Goal: Navigation & Orientation: Find specific page/section

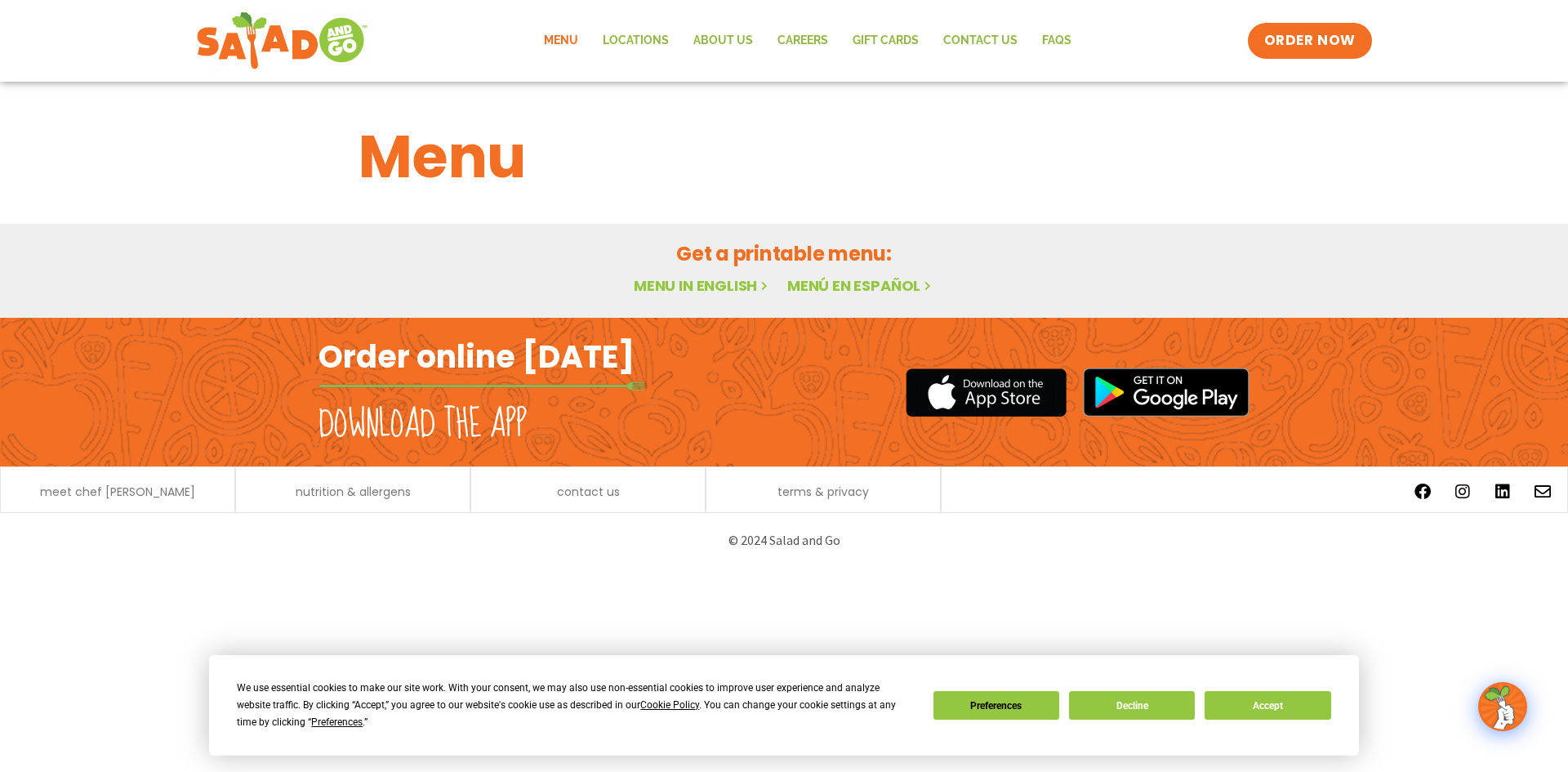
click at [691, 278] on link "Menu in English" at bounding box center [702, 285] width 137 height 21
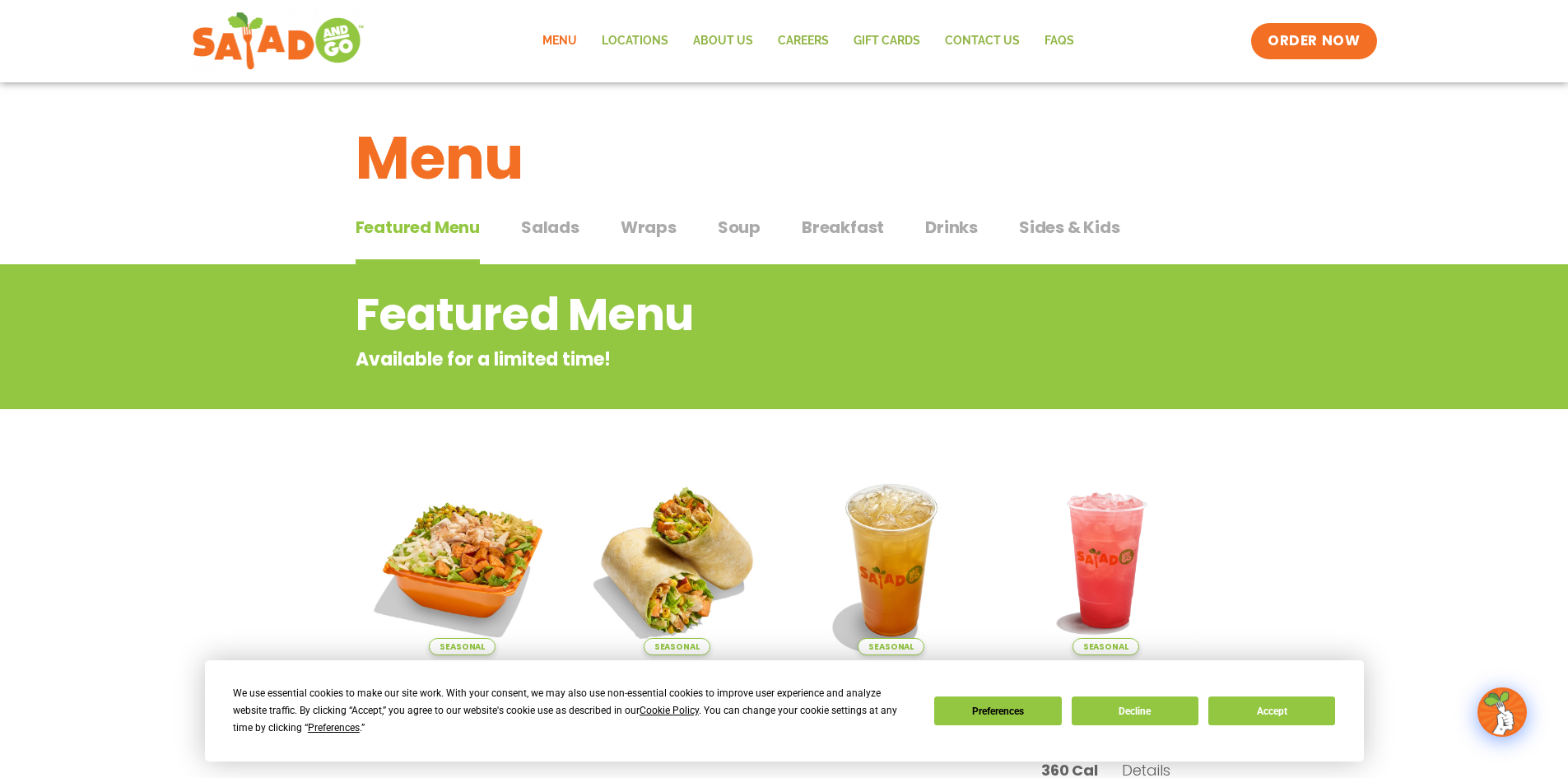
click at [586, 42] on link "Menu" at bounding box center [559, 41] width 59 height 38
click at [656, 44] on link "Locations" at bounding box center [635, 41] width 92 height 38
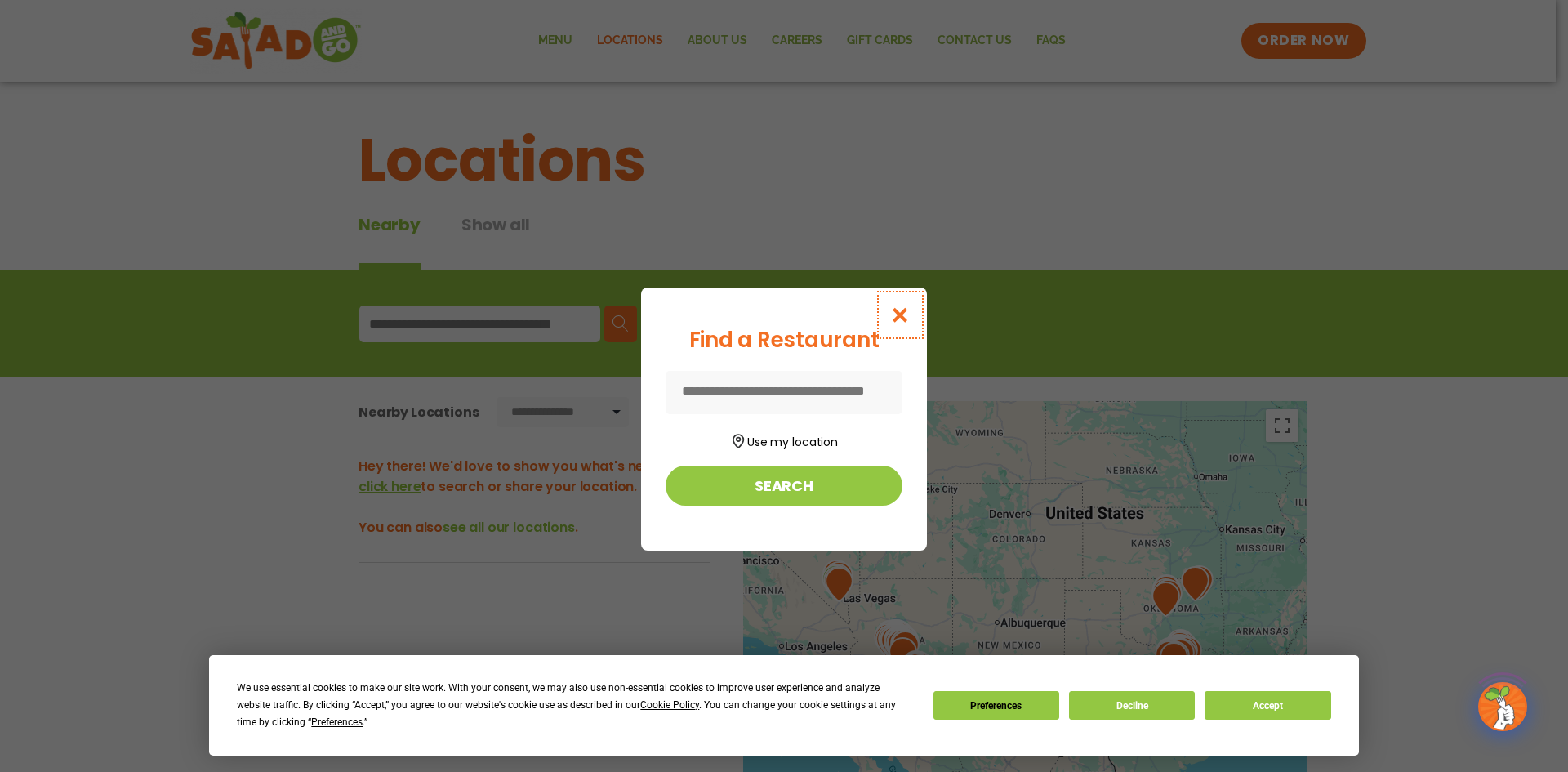
click at [910, 309] on icon "Close modal" at bounding box center [900, 315] width 20 height 17
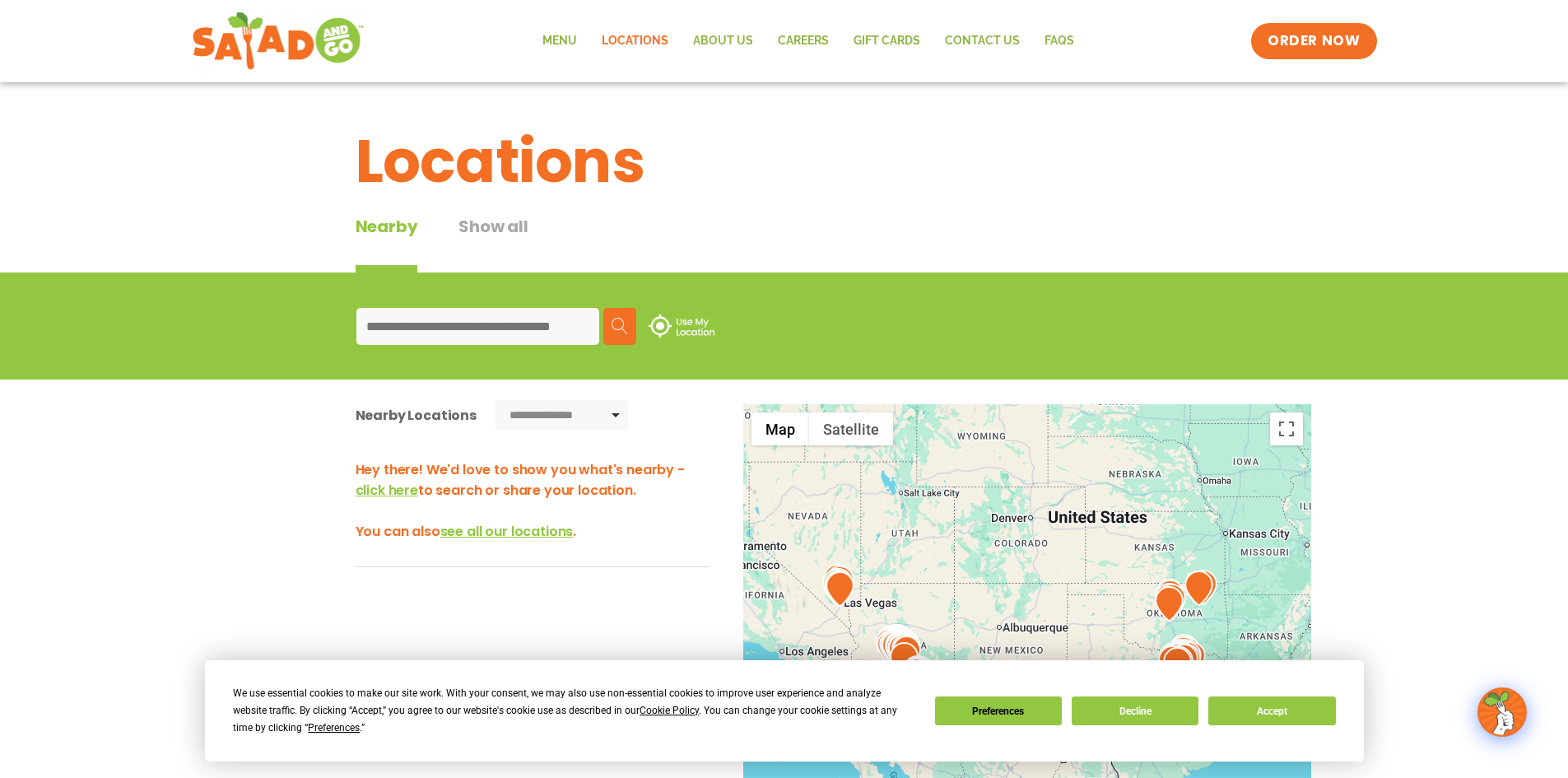
click at [505, 323] on input at bounding box center [478, 326] width 242 height 37
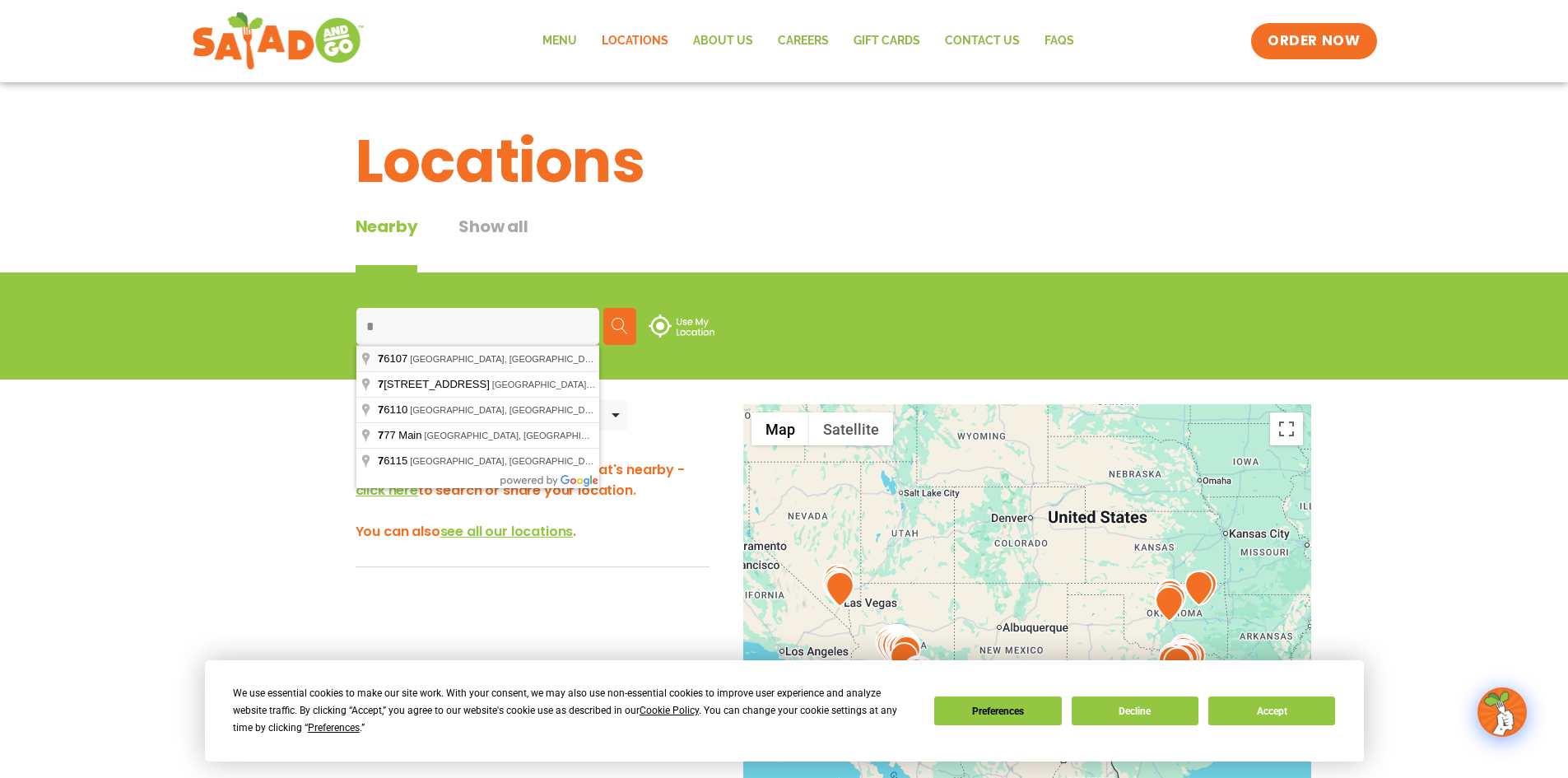
type input "**********"
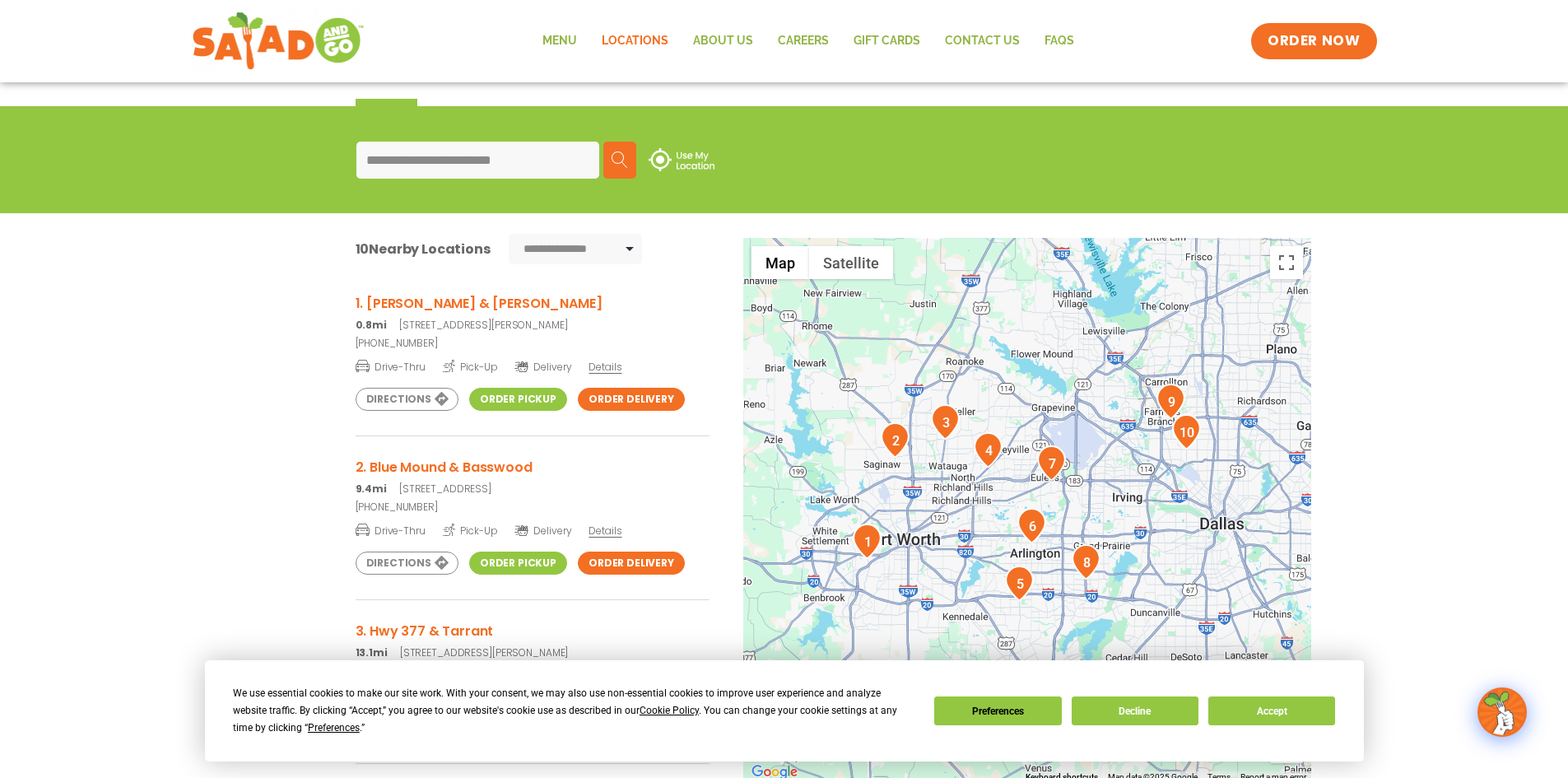
scroll to position [167, 0]
click at [401, 299] on h3 "1. Diaz & Hulen" at bounding box center [533, 302] width 354 height 21
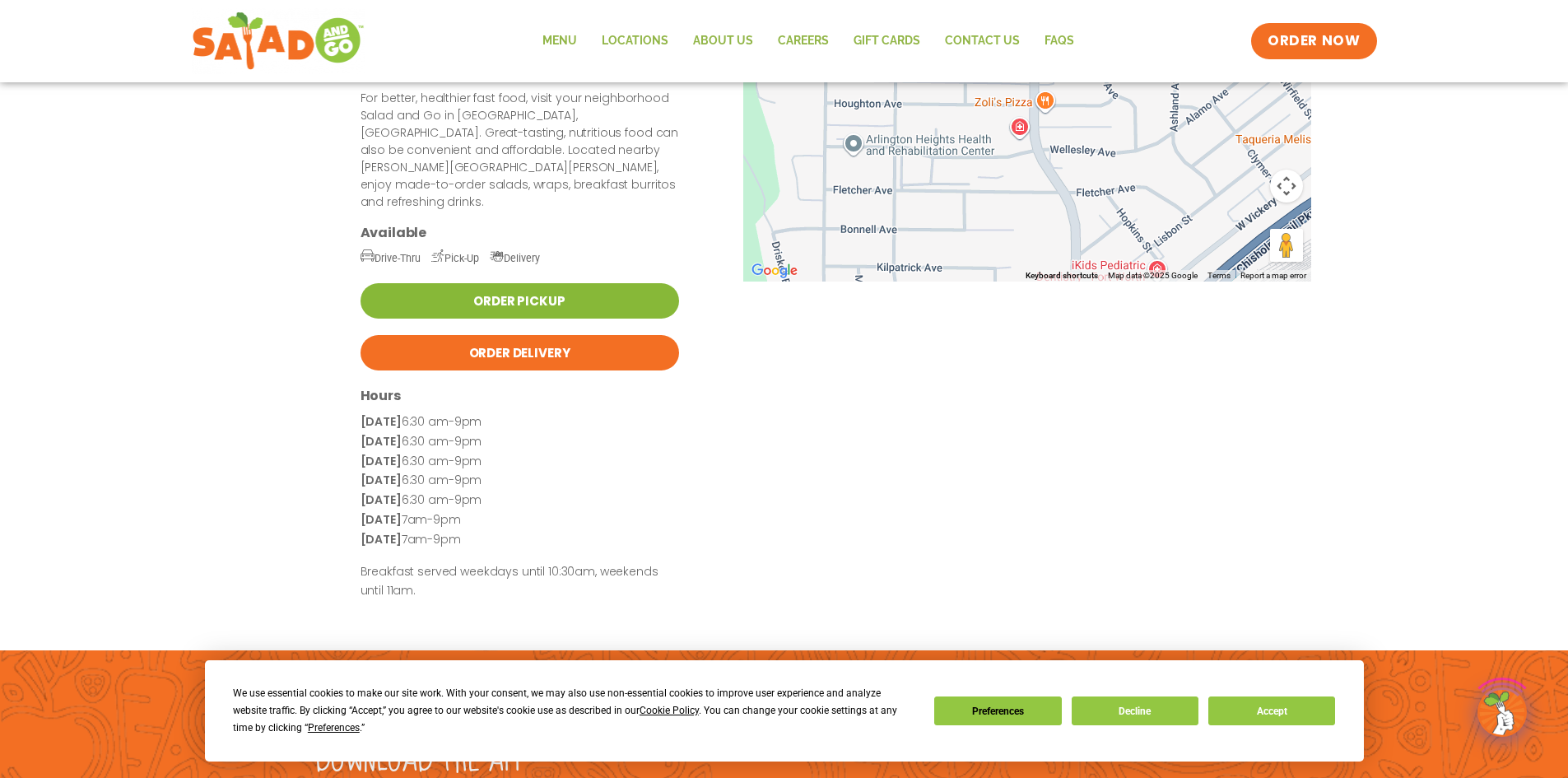
scroll to position [247, 0]
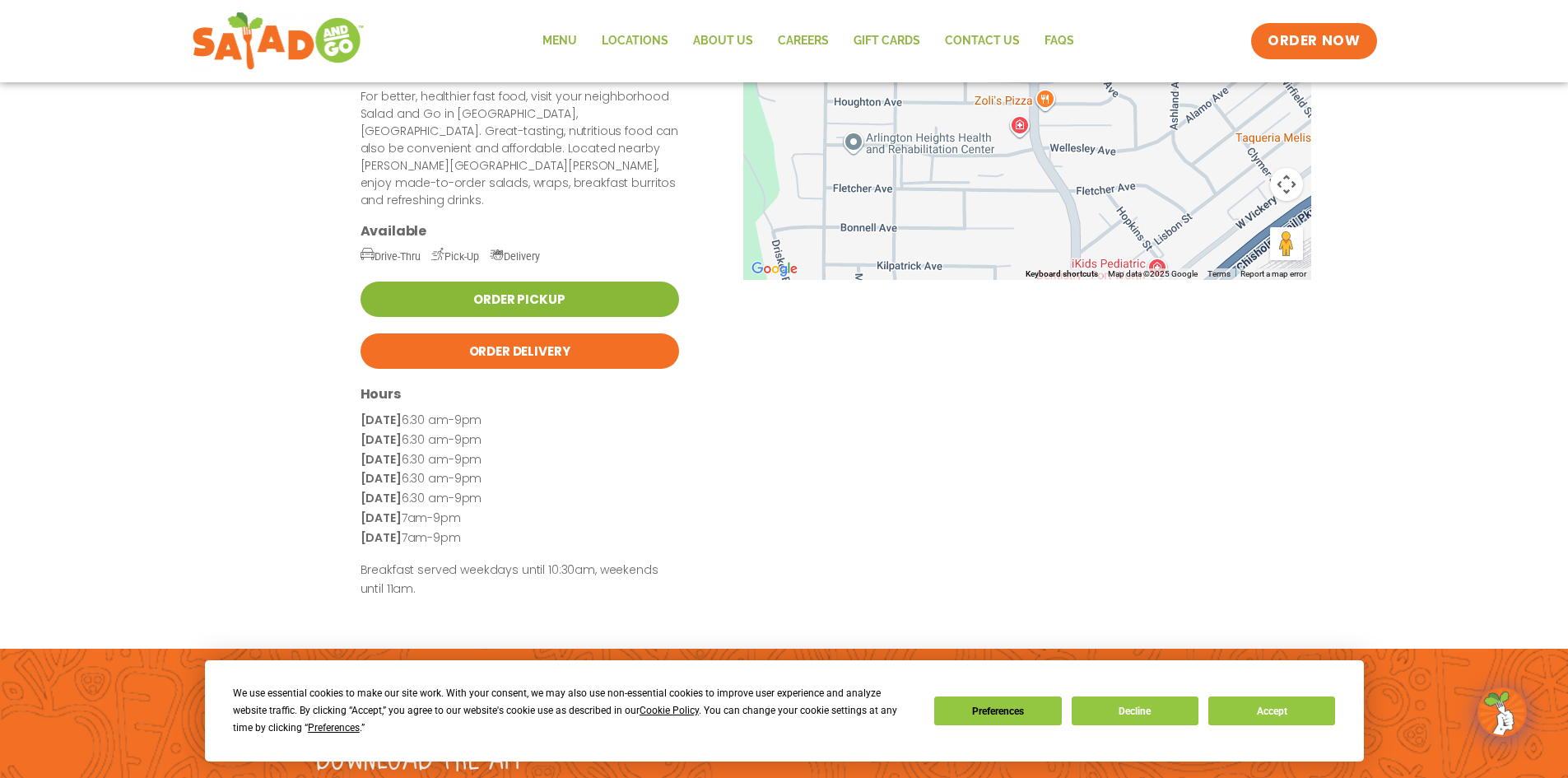
click at [571, 281] on link "Order Pickup" at bounding box center [519, 298] width 319 height 35
